Goal: Information Seeking & Learning: Learn about a topic

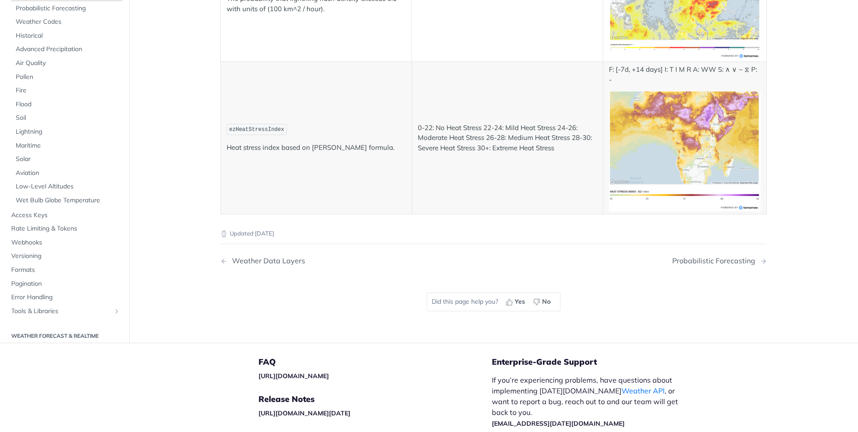
scroll to position [4848, 0]
